Goal: Find specific page/section: Find specific page/section

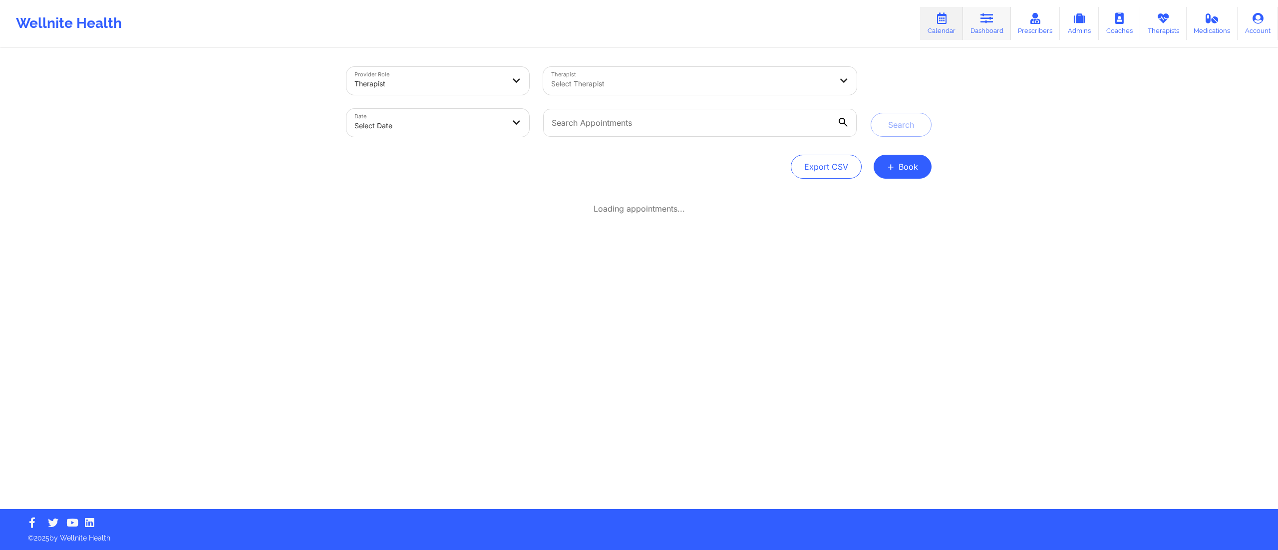
click at [995, 21] on link "Dashboard" at bounding box center [987, 23] width 48 height 33
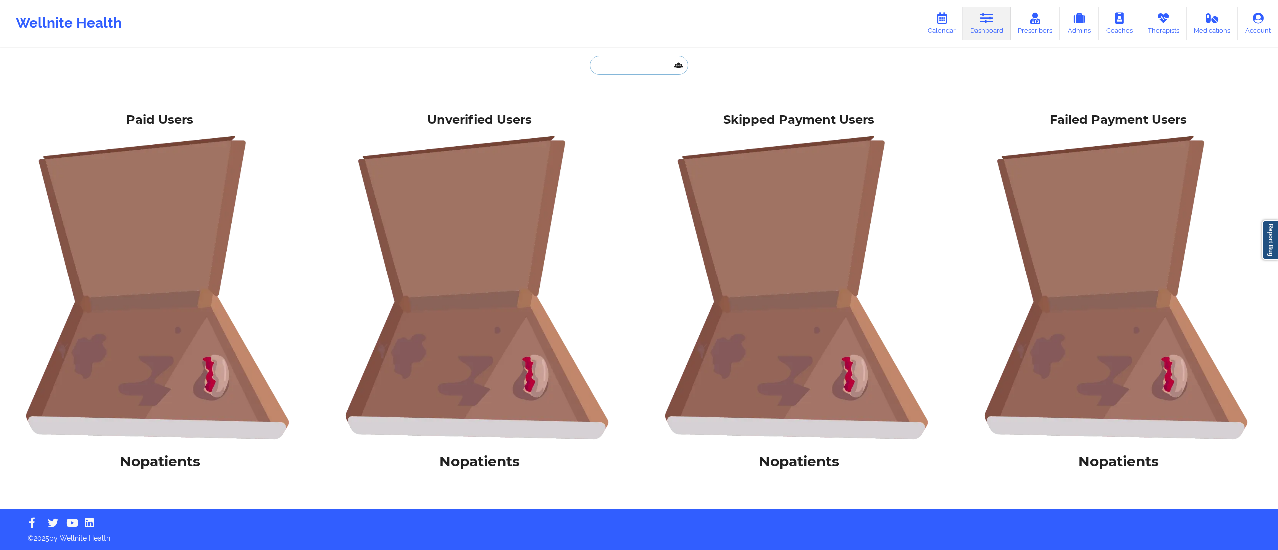
click at [647, 60] on input "text" at bounding box center [638, 65] width 99 height 19
paste input "ad3912b@gmail.com"
type input "ad3912b@gmail.com"
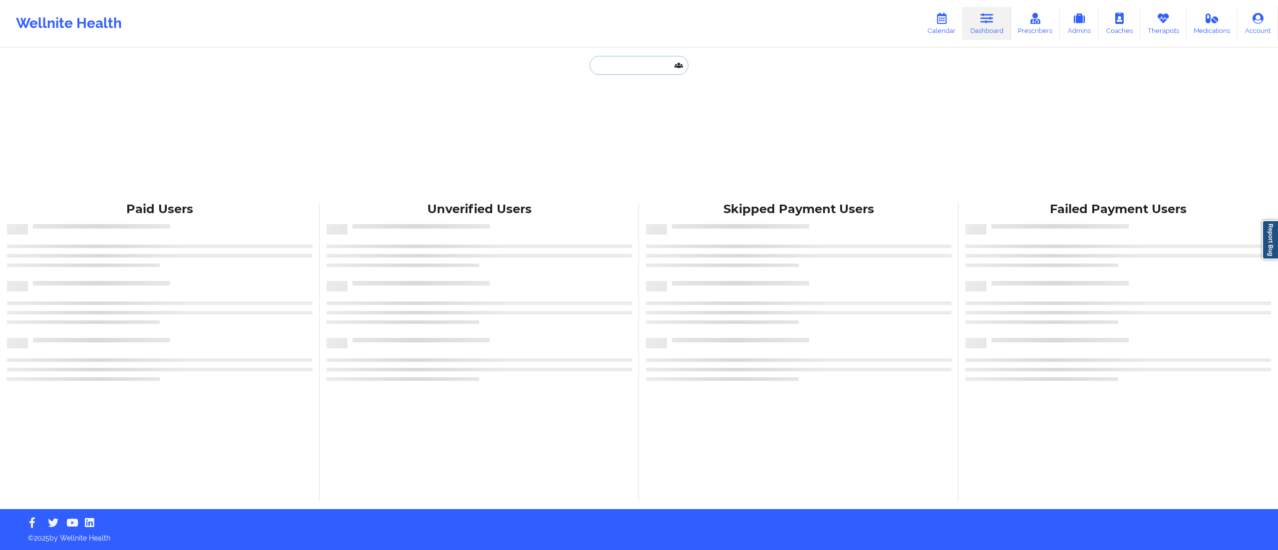
click at [620, 66] on input "text" at bounding box center [638, 65] width 99 height 19
paste input "ad3912b@gmail.com"
type input "ad3912b@gmail.com"
click at [602, 59] on input "text" at bounding box center [638, 65] width 99 height 19
paste input "[EMAIL_ADDRESS][DOMAIN_NAME]"
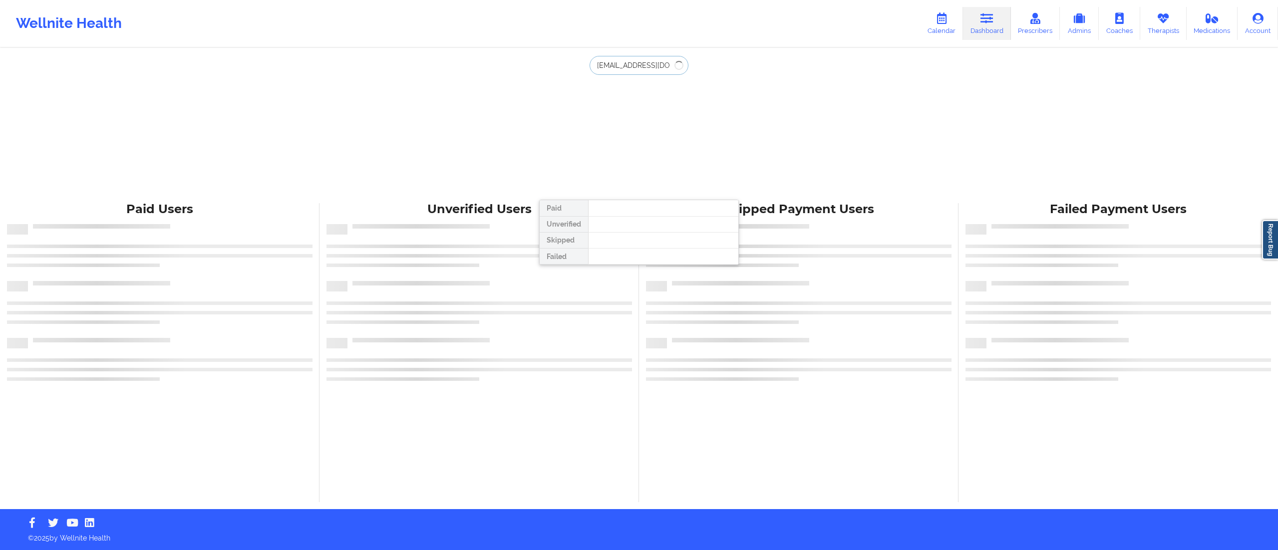
type input "[EMAIL_ADDRESS][DOMAIN_NAME]"
